Goal: Book appointment/travel/reservation

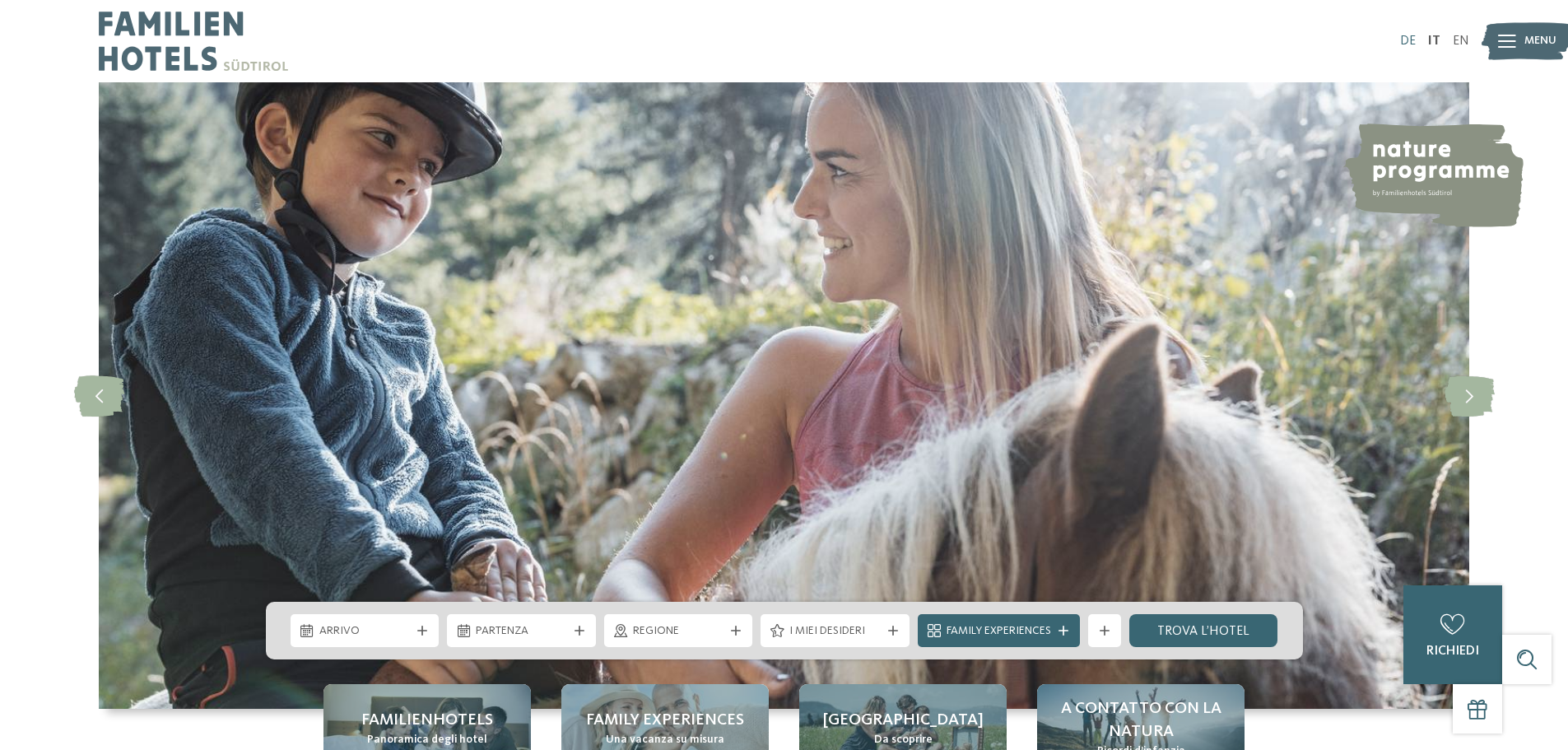
click at [1407, 40] on link "DE" at bounding box center [1408, 41] width 16 height 13
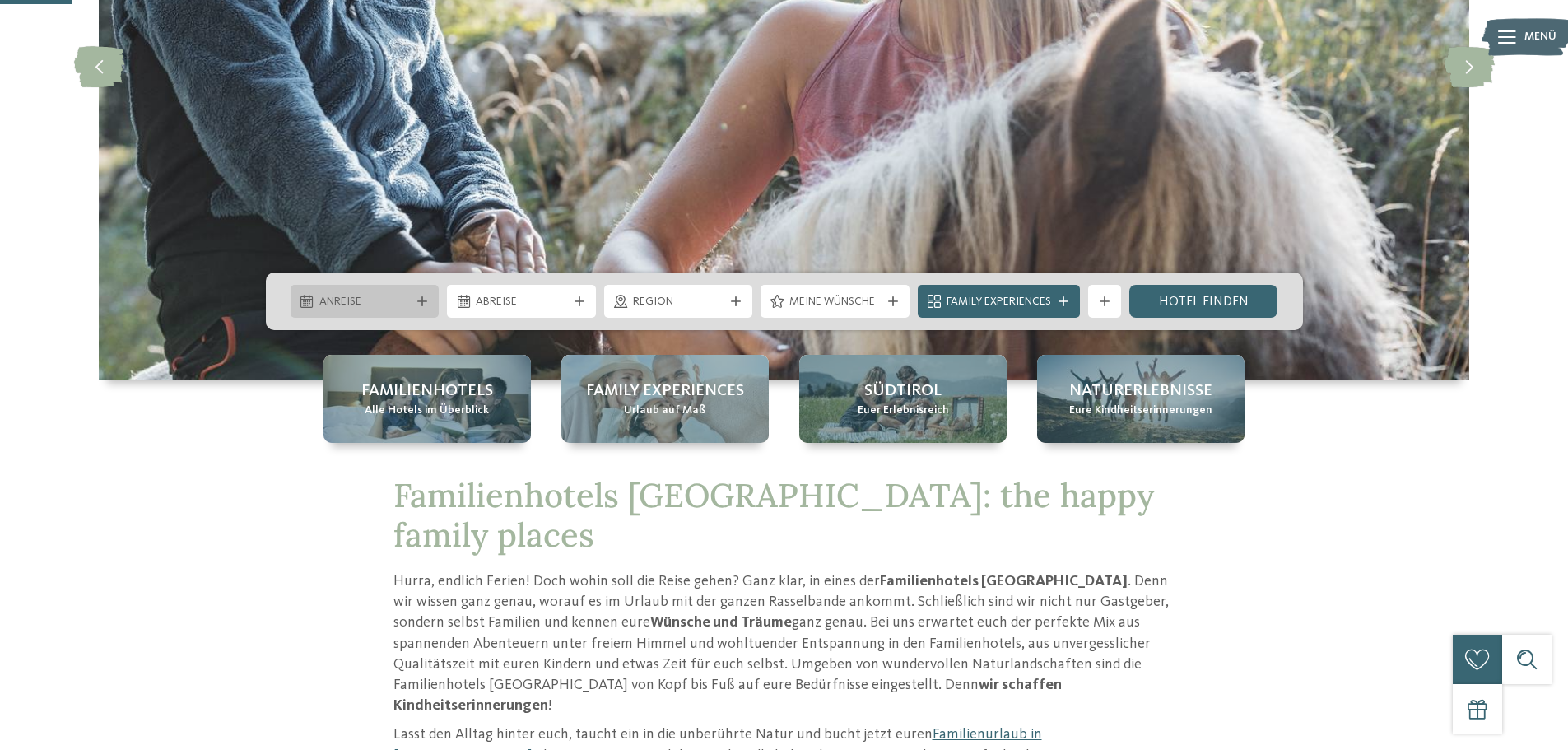
click at [385, 301] on span "Anreise" at bounding box center [365, 301] width 91 height 16
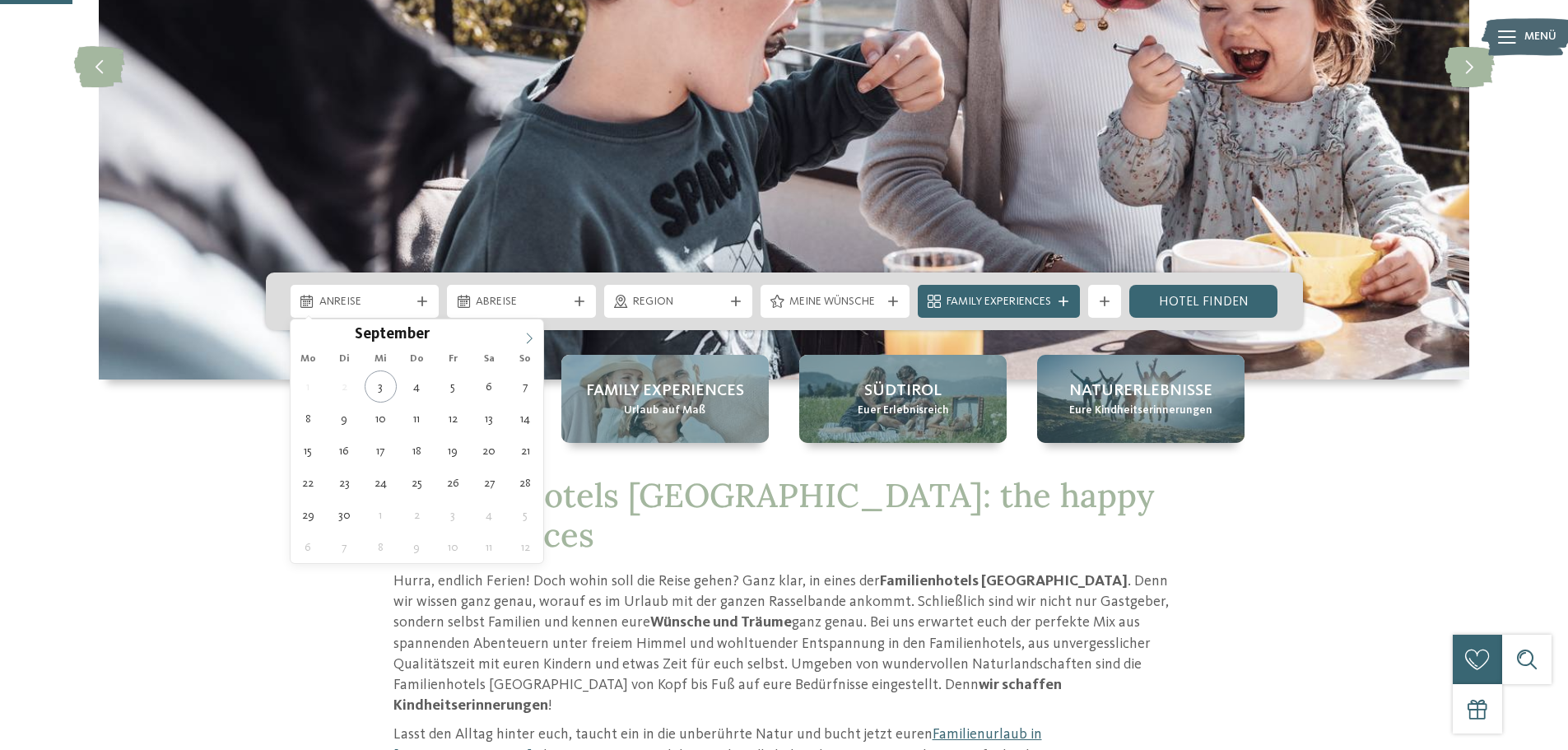
click at [523, 333] on icon at bounding box center [528, 338] width 11 height 11
type div "05.12.2025"
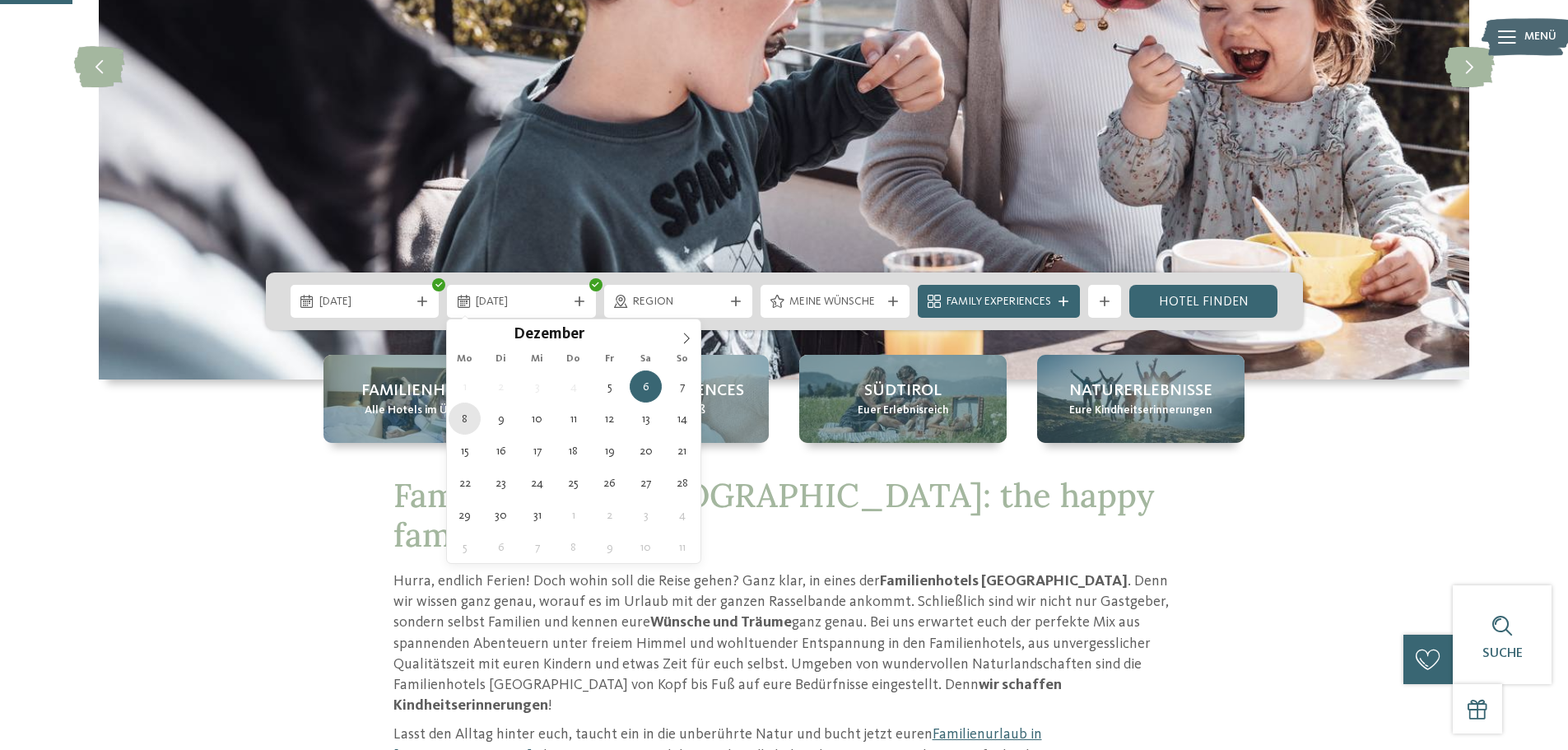
type div "08.12.2025"
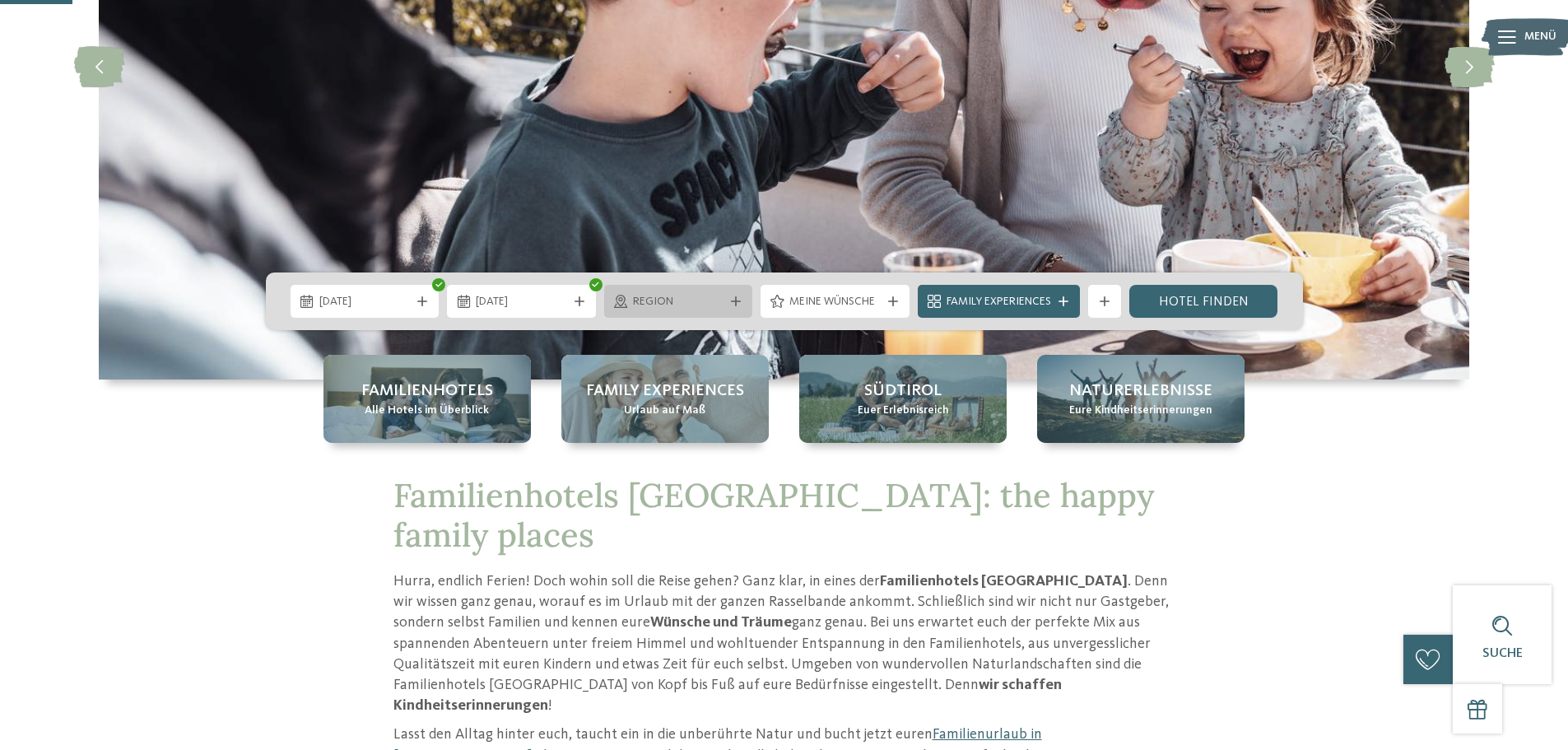
click at [720, 306] on span "Region" at bounding box center [678, 301] width 91 height 16
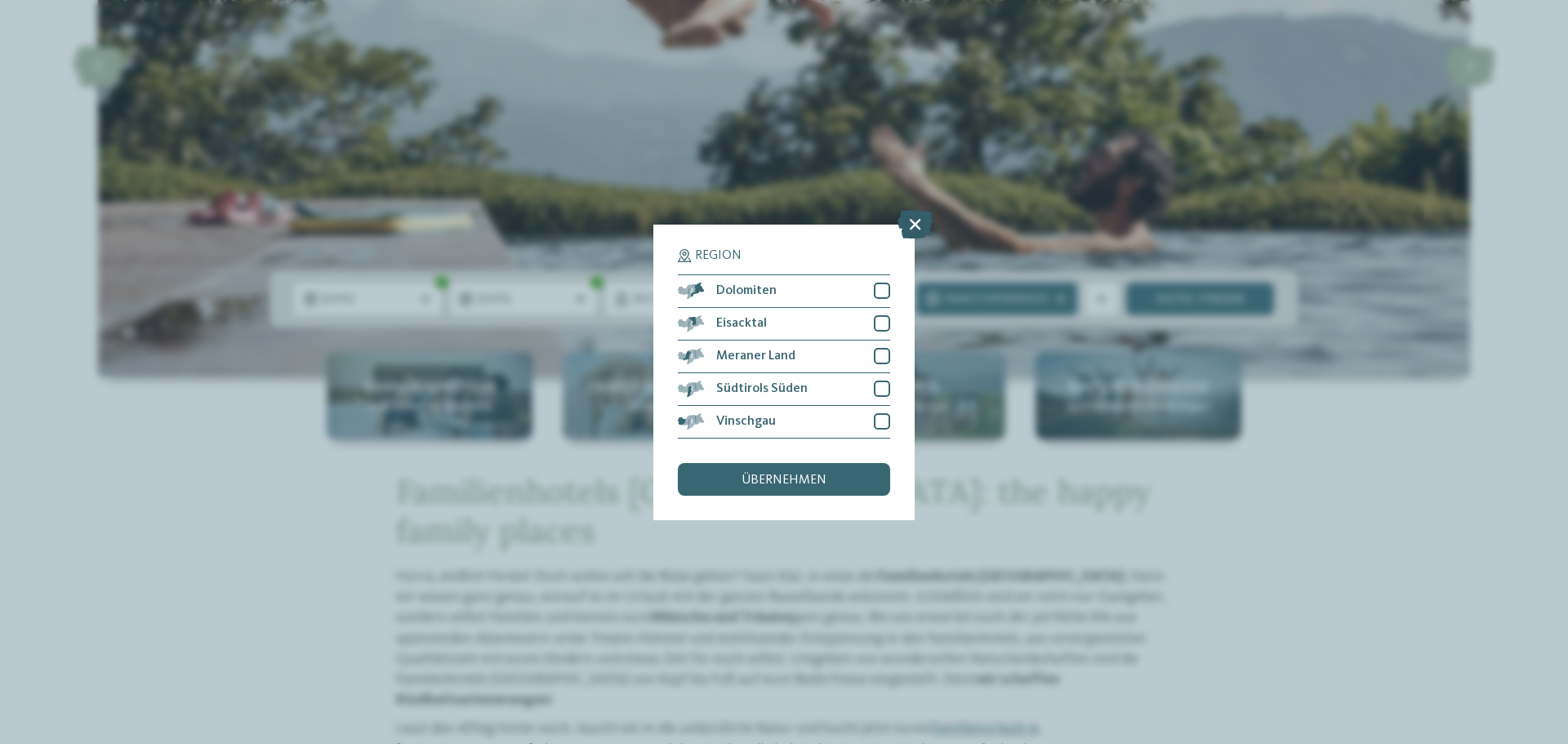
click at [905, 221] on icon at bounding box center [914, 223] width 35 height 28
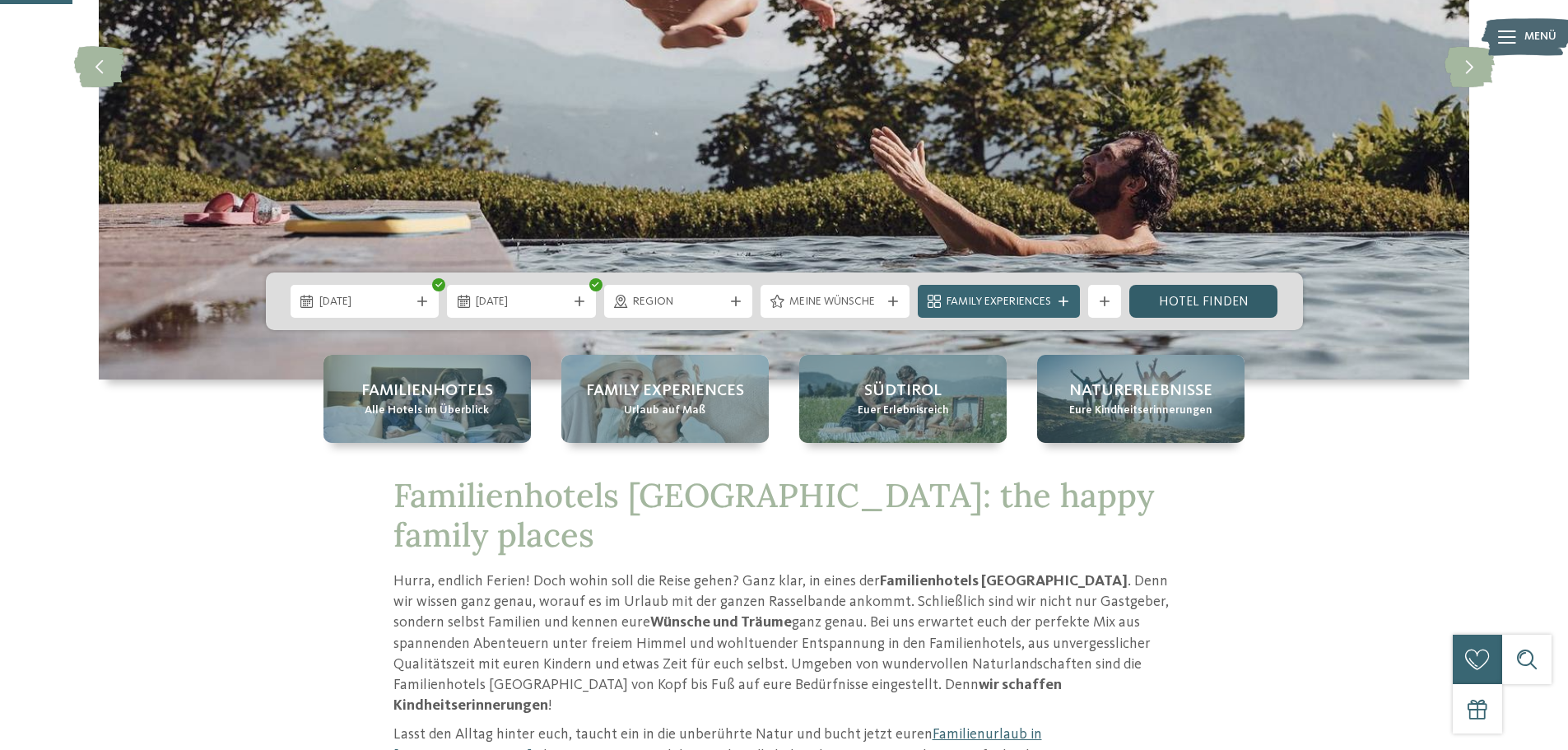
click at [1220, 296] on link "Hotel finden" at bounding box center [1204, 301] width 149 height 33
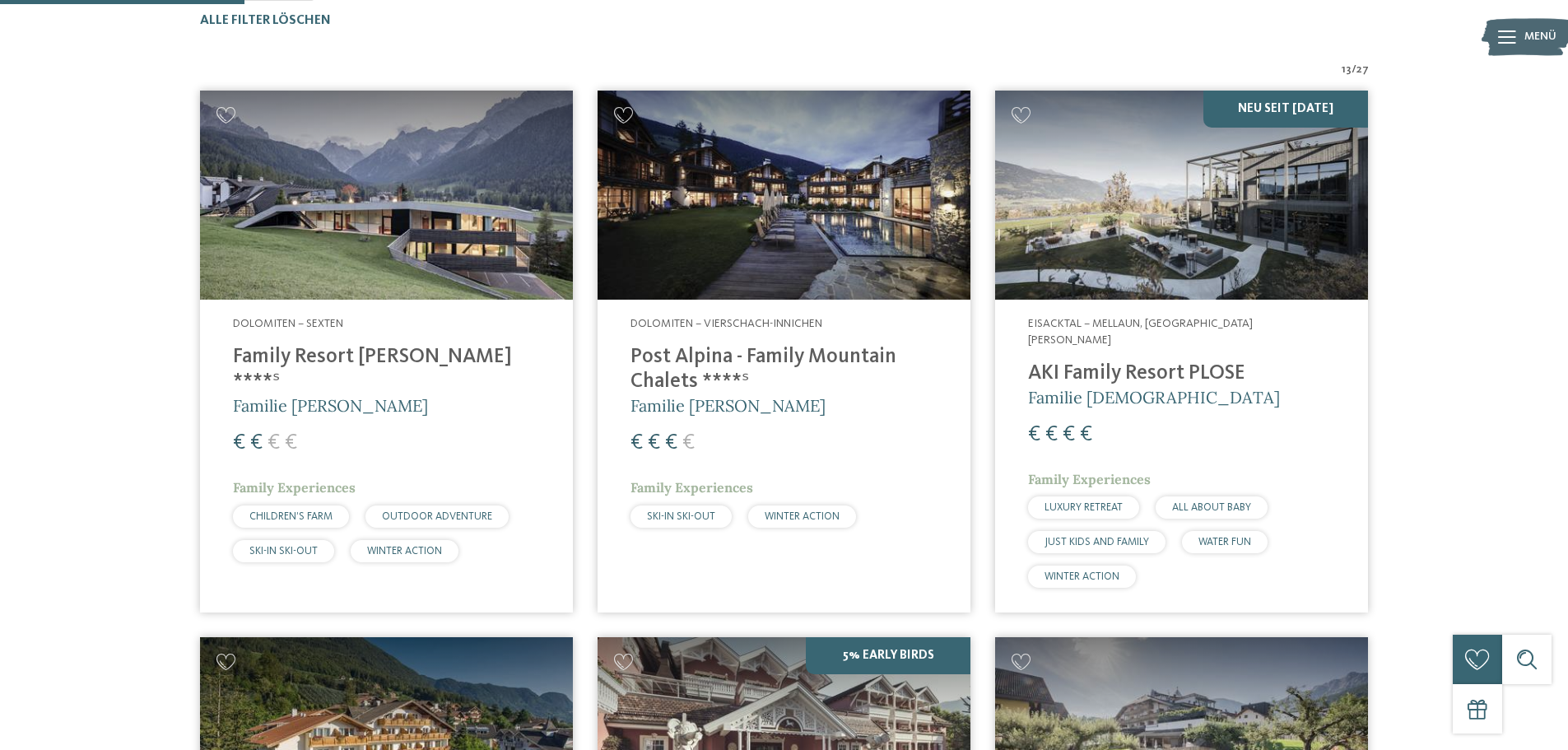
scroll to position [556, 0]
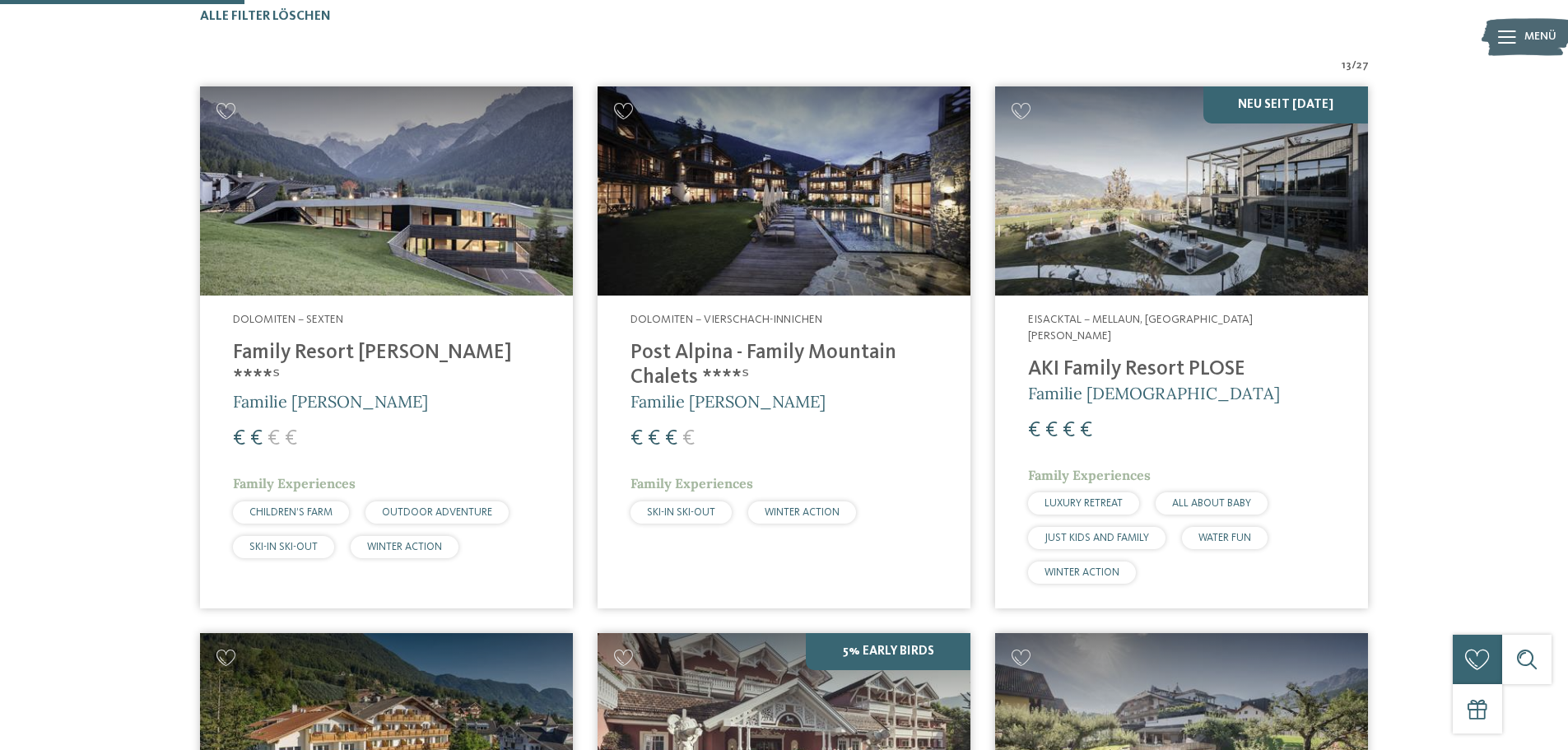
click at [363, 356] on h4 "Family Resort [PERSON_NAME] ****ˢ" at bounding box center [386, 365] width 307 height 49
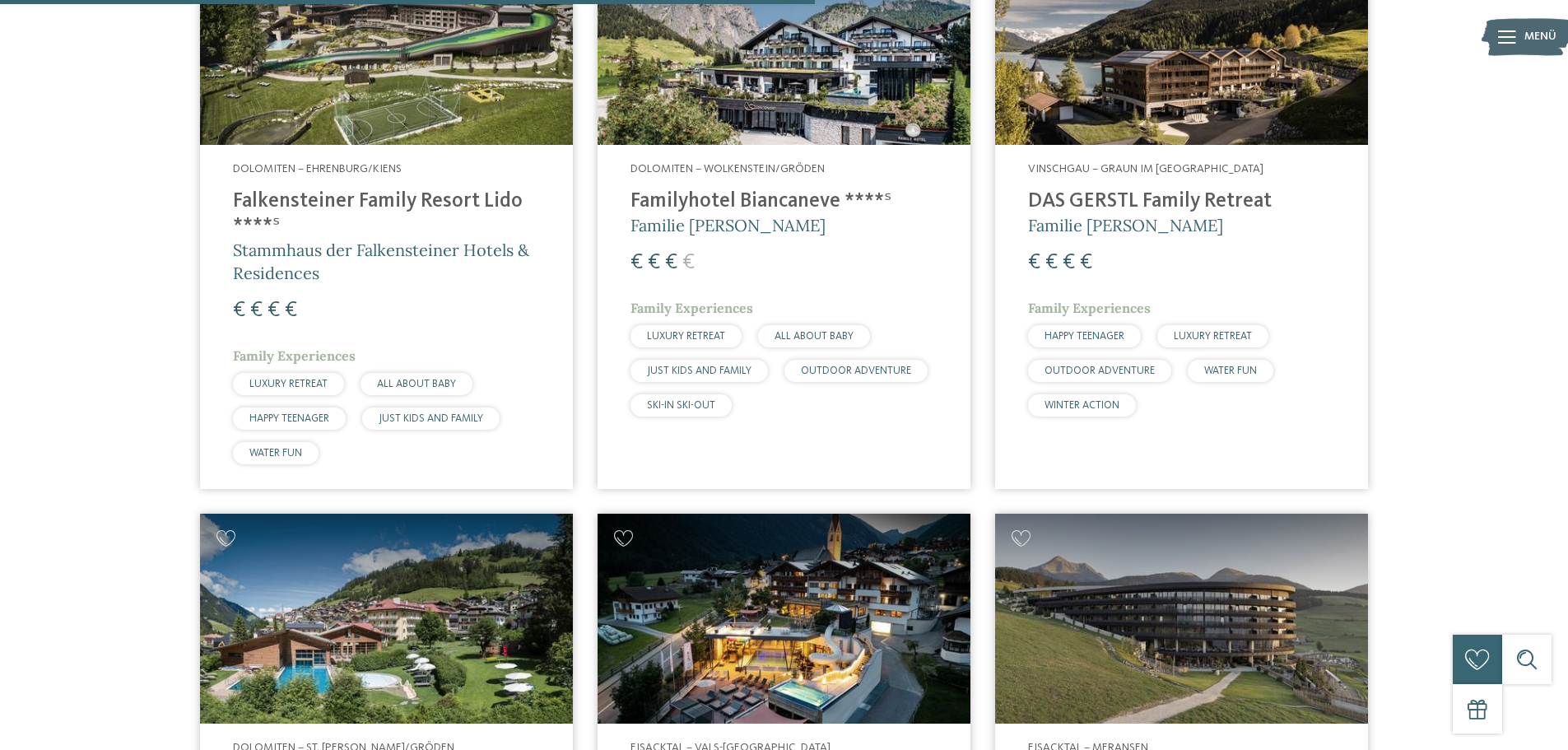
scroll to position [1791, 0]
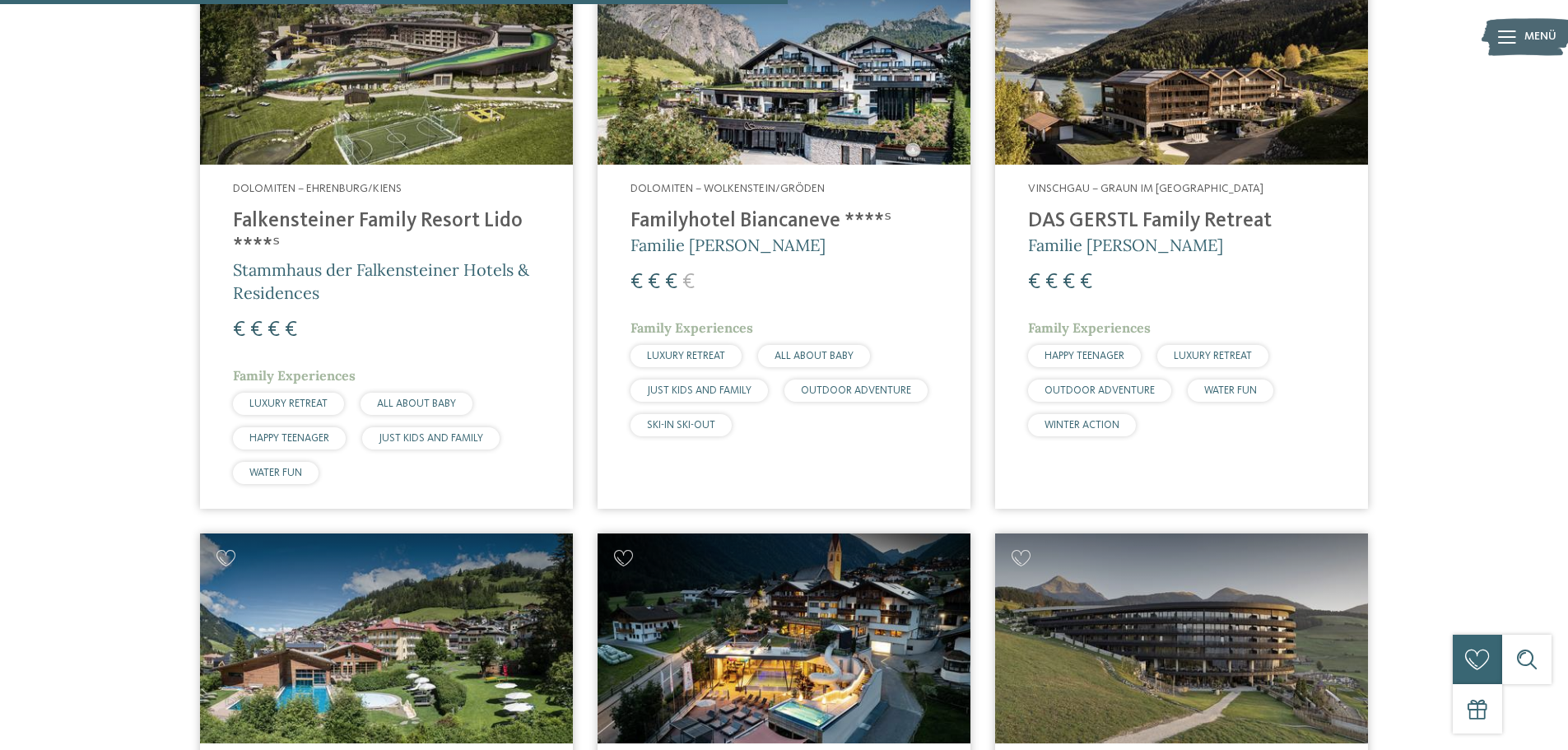
click at [1191, 209] on h4 "DAS GERSTL Family Retreat" at bounding box center [1182, 221] width 307 height 25
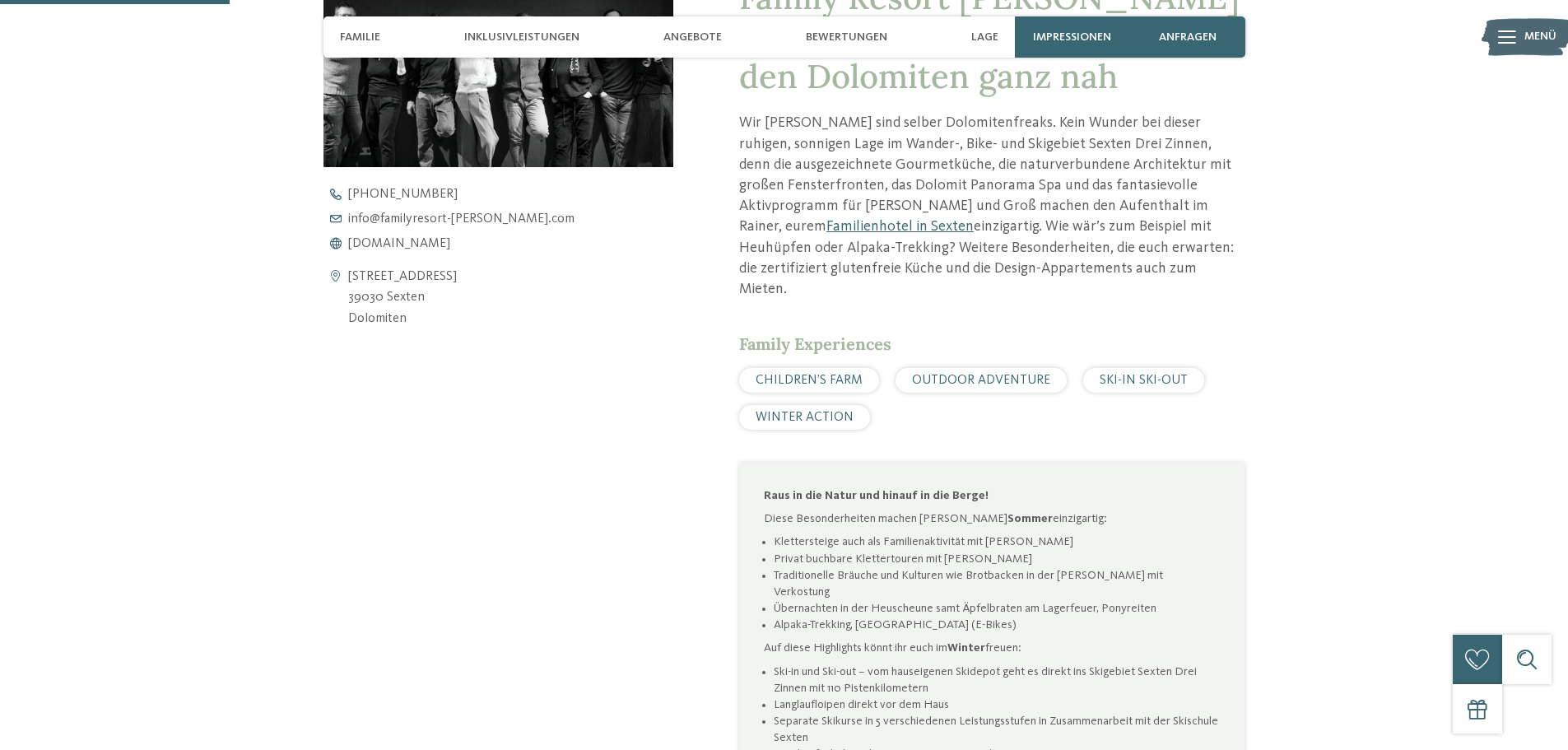
scroll to position [740, 0]
click at [390, 242] on span "www.familyresort-rainer.com" at bounding box center [399, 242] width 102 height 13
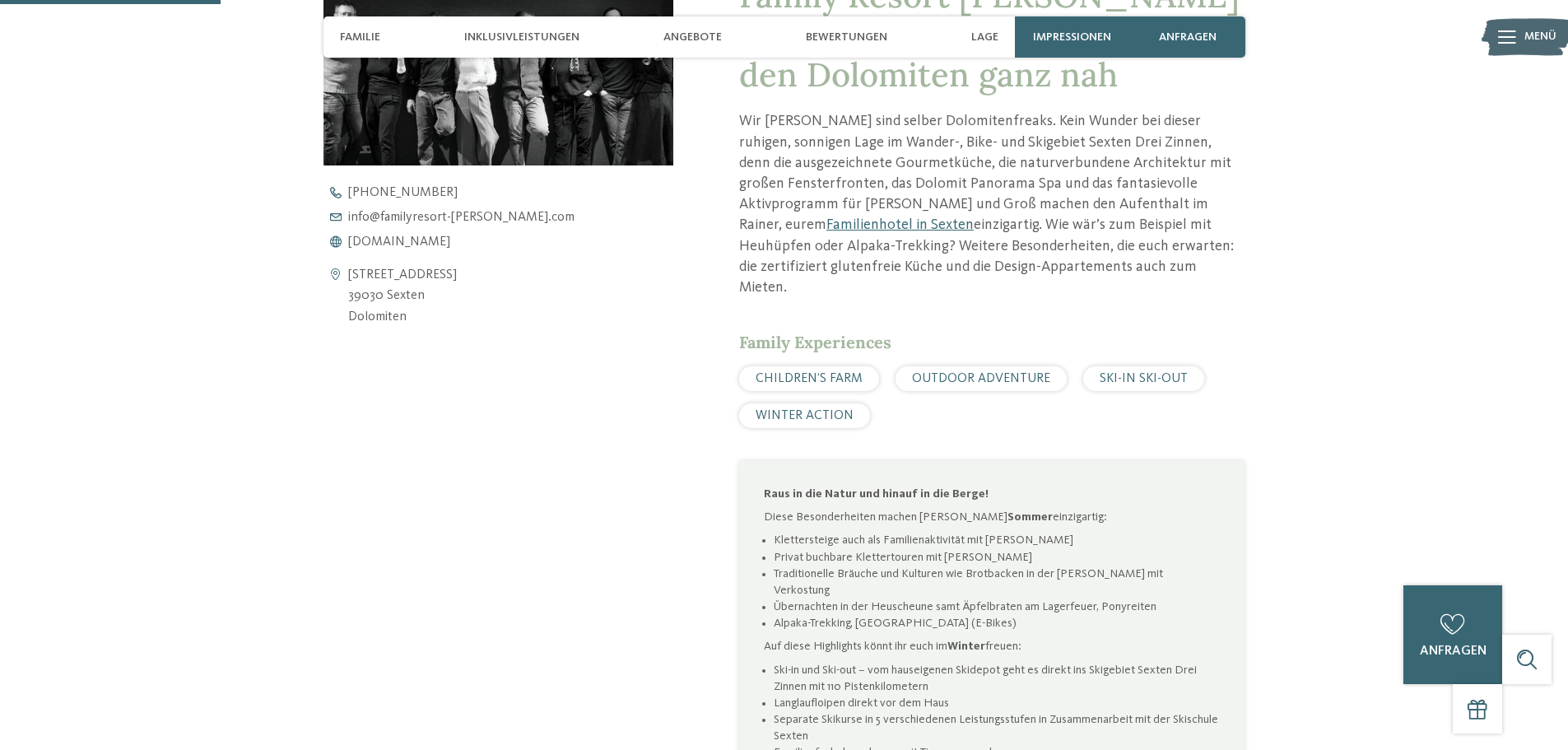
scroll to position [658, 0]
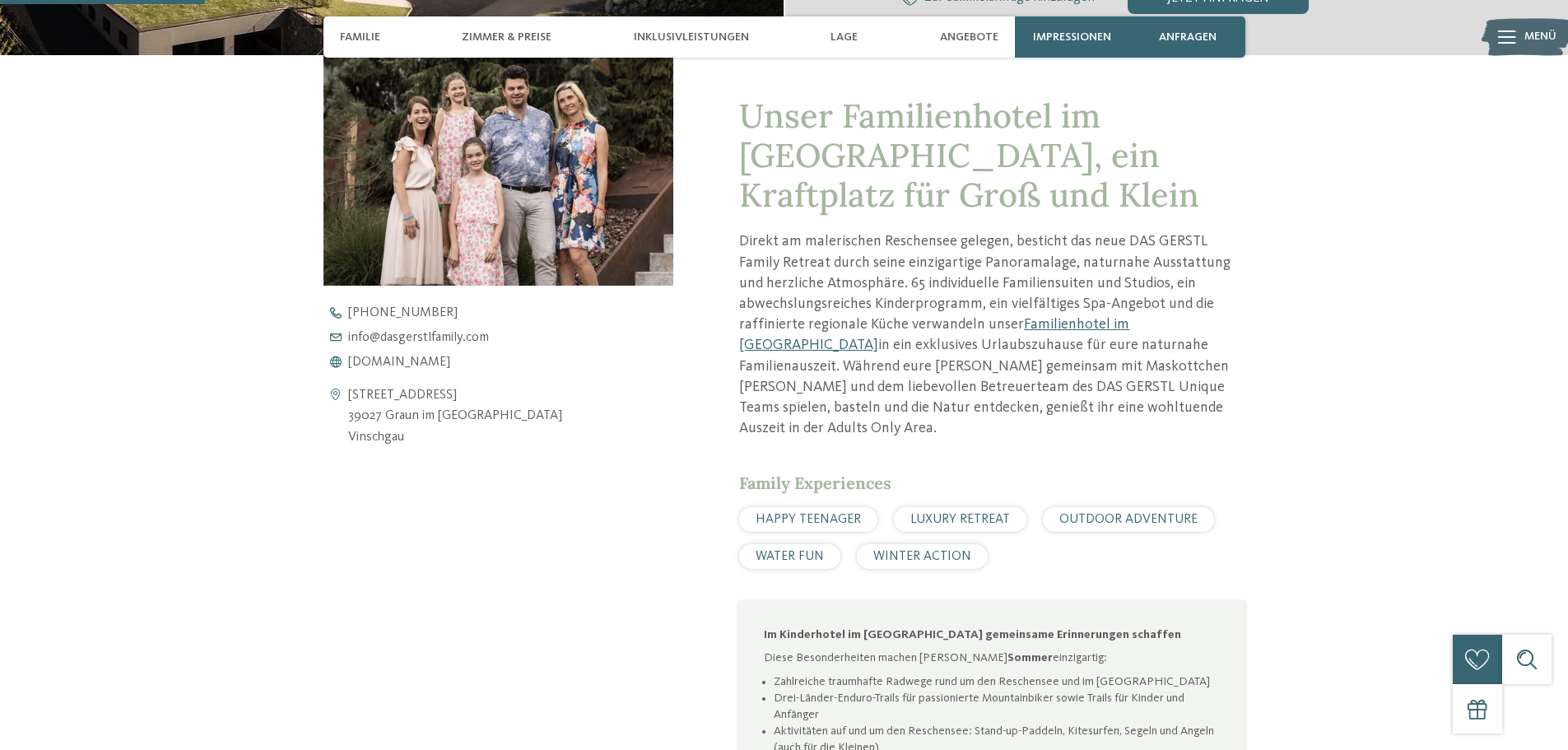
scroll to position [740, 0]
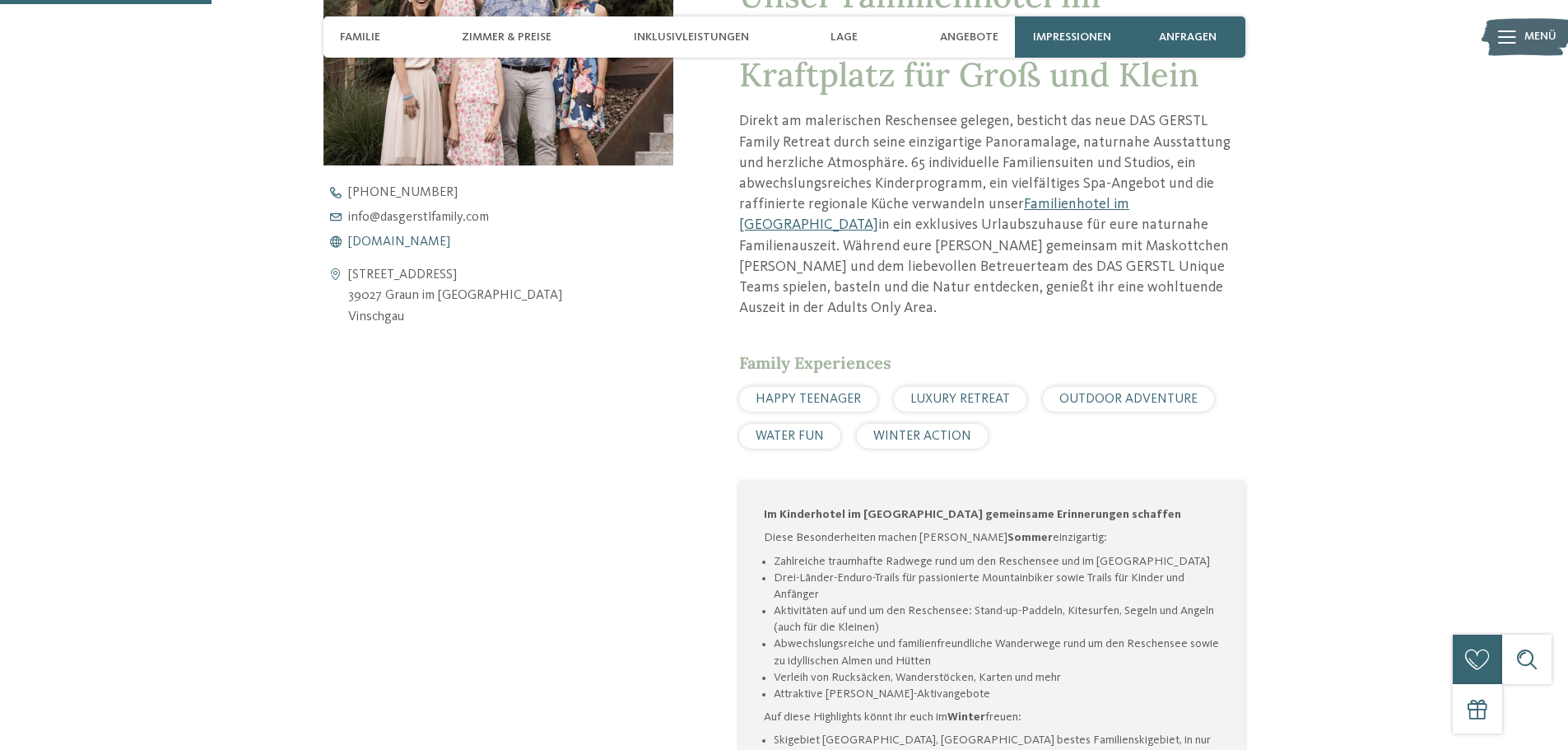
click at [372, 241] on span "[DOMAIN_NAME]" at bounding box center [399, 242] width 102 height 13
